Goal: Transaction & Acquisition: Purchase product/service

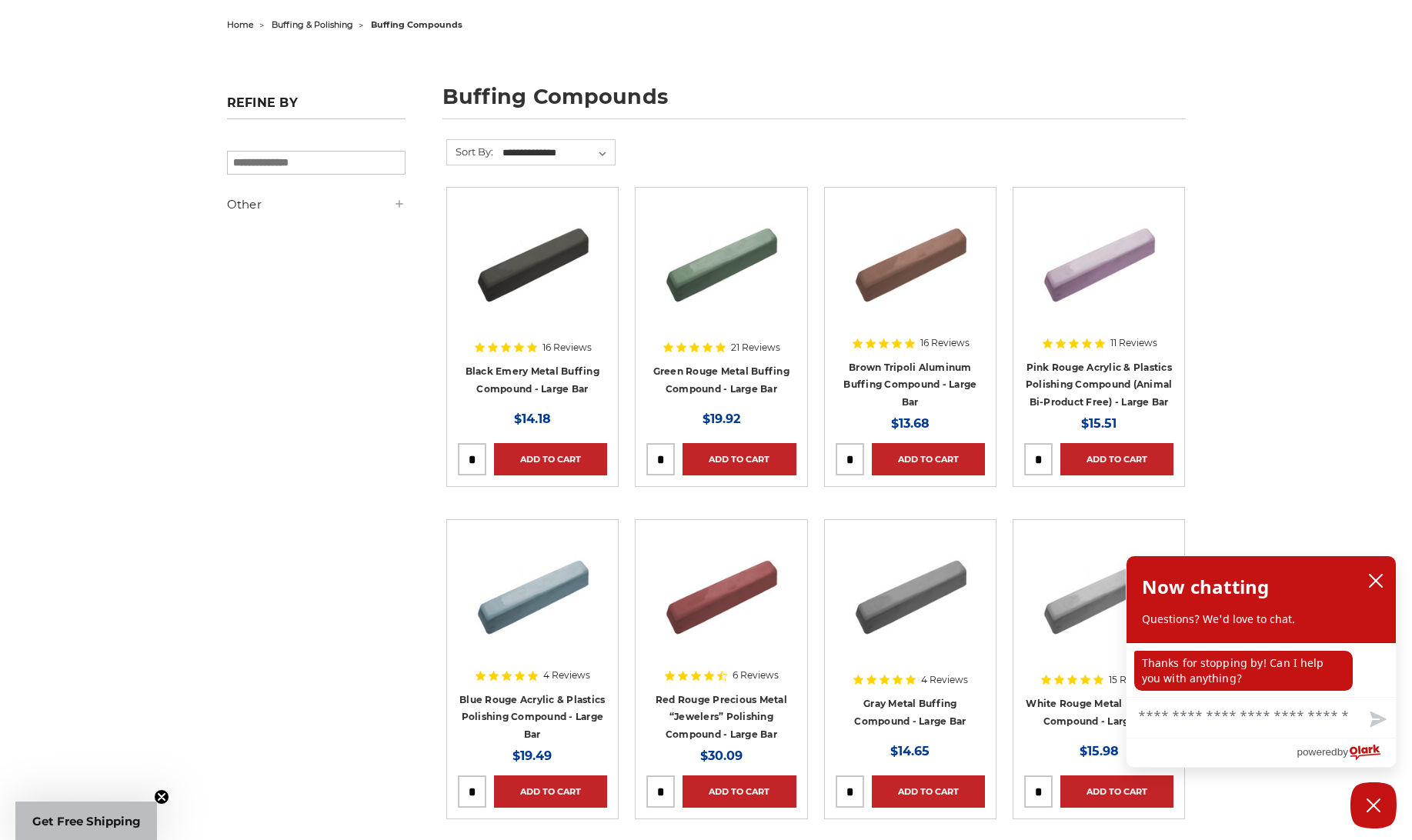
scroll to position [154, 0]
click at [754, 376] on link "Green Rouge Metal Buffing Compound - Large Bar" at bounding box center [721, 380] width 136 height 29
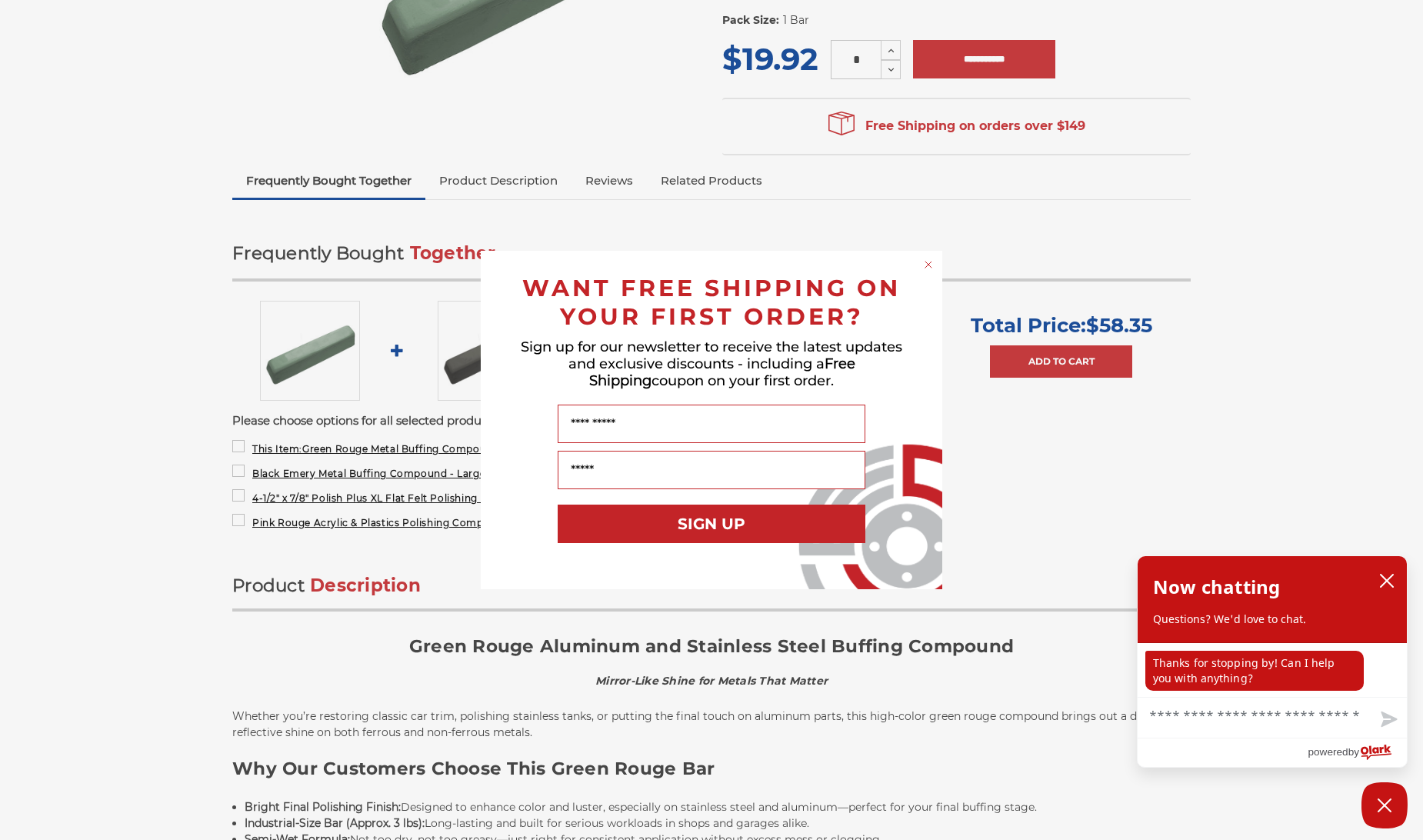
click at [924, 260] on circle "Close dialog" at bounding box center [929, 265] width 15 height 15
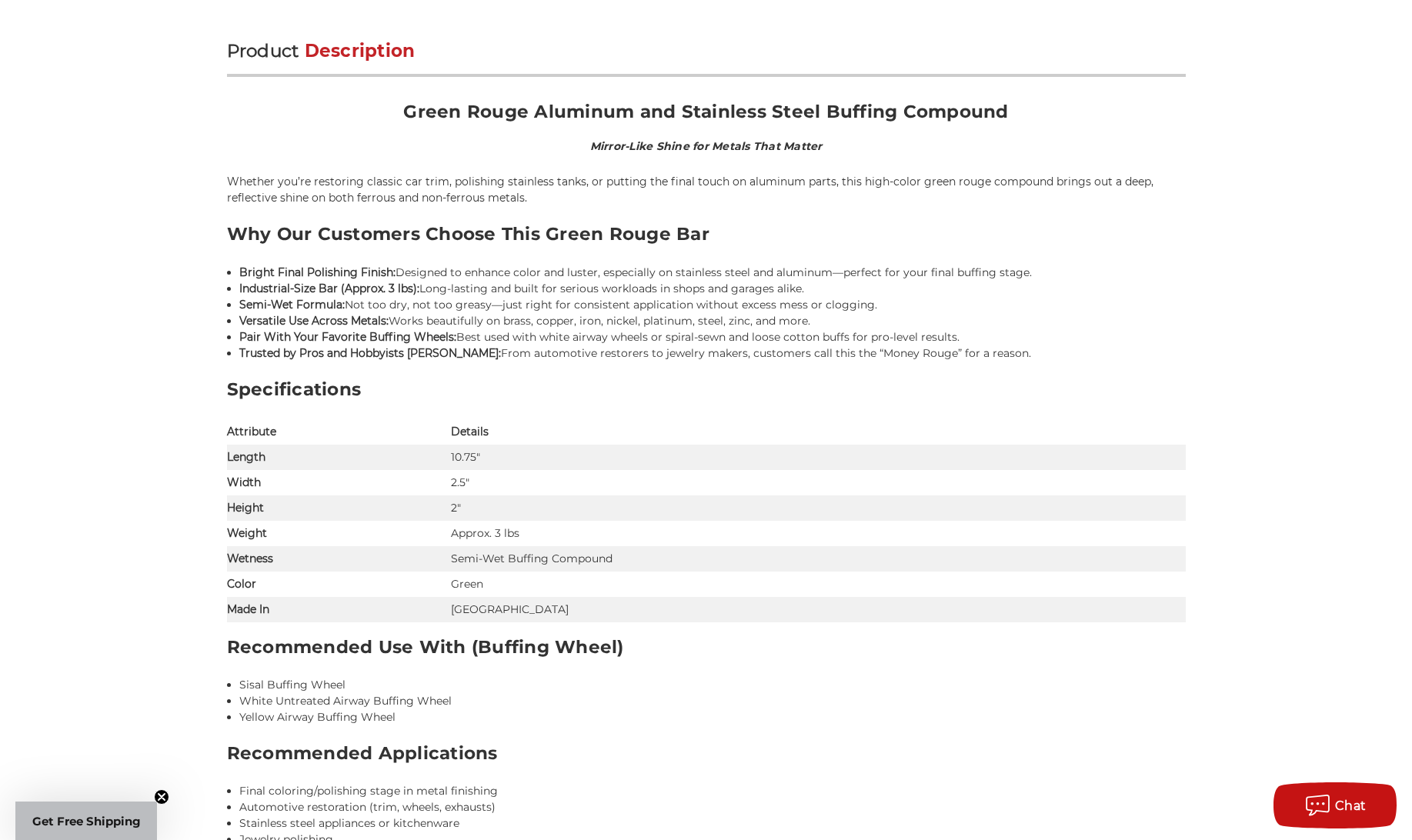
scroll to position [692, 0]
